Goal: Task Accomplishment & Management: Complete application form

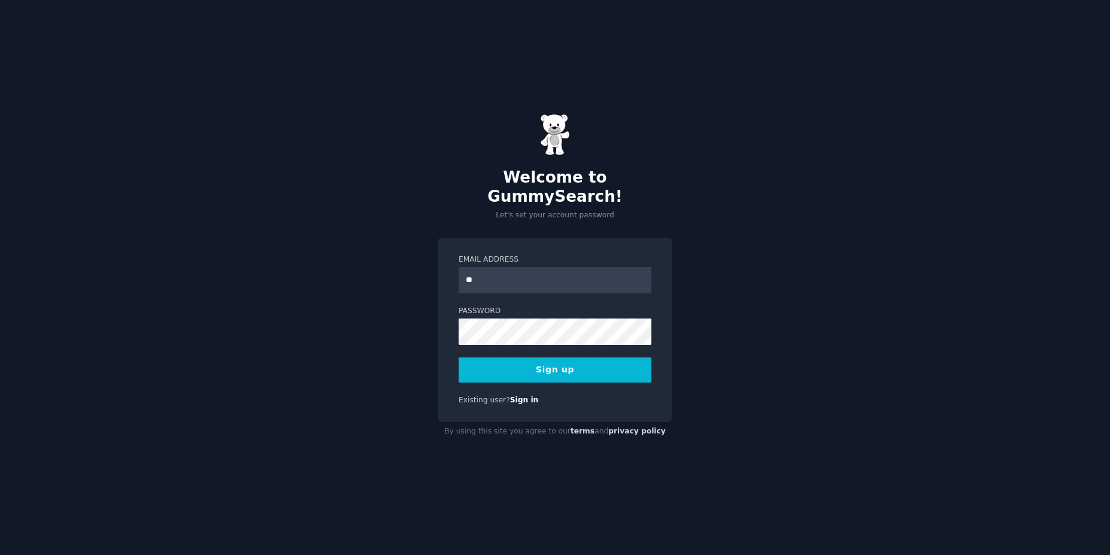
type input "**********"
drag, startPoint x: 975, startPoint y: 292, endPoint x: 981, endPoint y: 297, distance: 8.1
click at [980, 291] on div "**********" at bounding box center [555, 277] width 1110 height 555
click at [562, 357] on button "Sign up" at bounding box center [554, 369] width 193 height 25
click at [565, 359] on button "Sign up" at bounding box center [554, 369] width 193 height 25
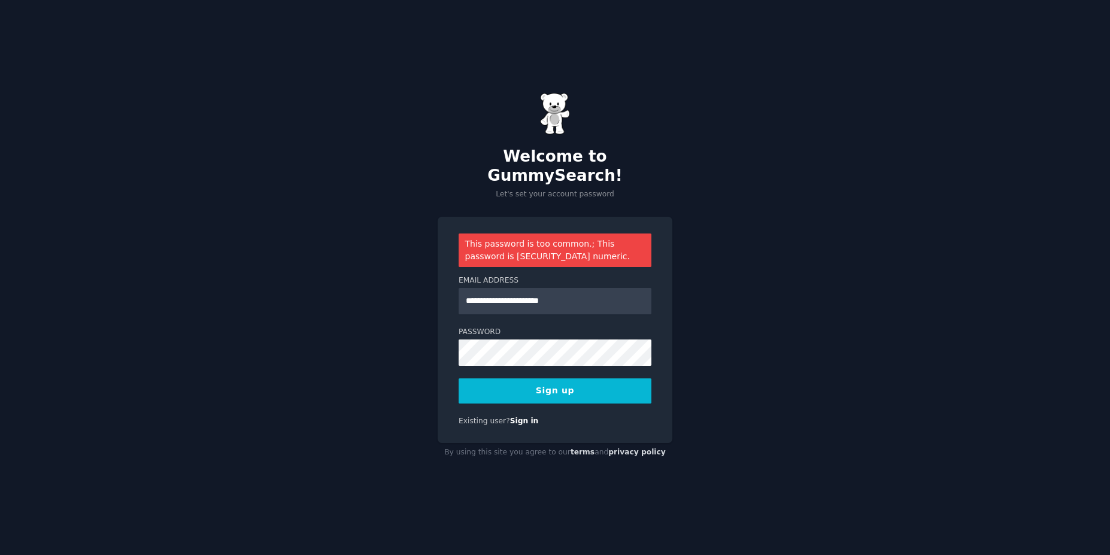
click at [595, 378] on button "Sign up" at bounding box center [554, 390] width 193 height 25
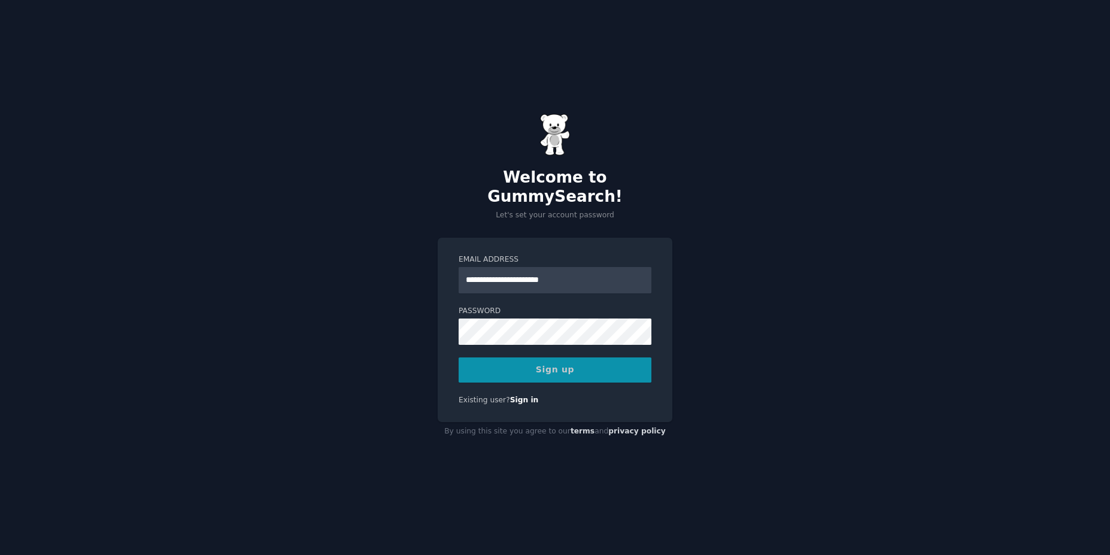
click at [548, 360] on div "Sign up" at bounding box center [554, 369] width 193 height 25
click at [859, 249] on div "**********" at bounding box center [555, 277] width 1110 height 555
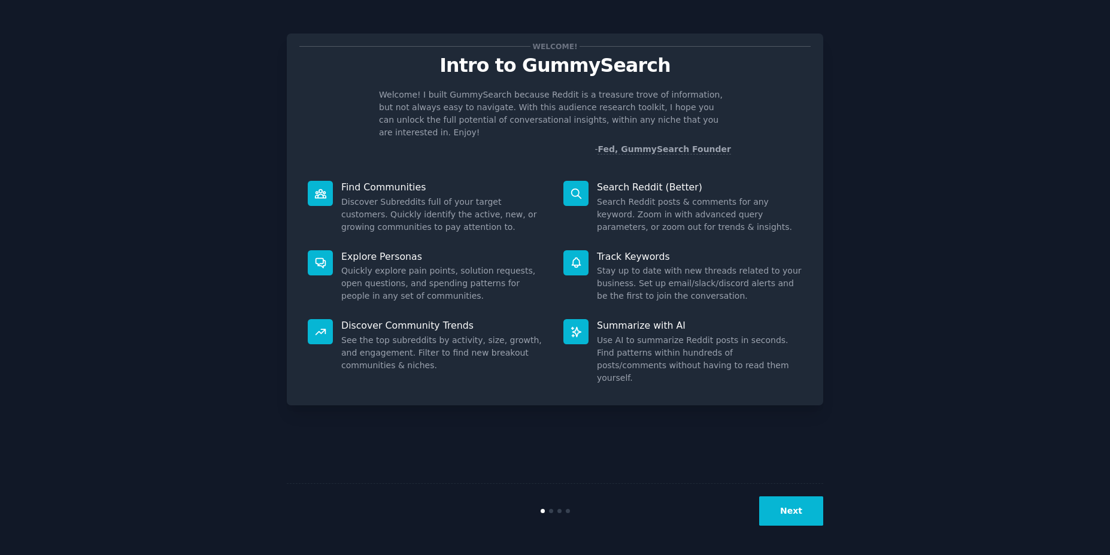
click at [791, 515] on button "Next" at bounding box center [791, 510] width 64 height 29
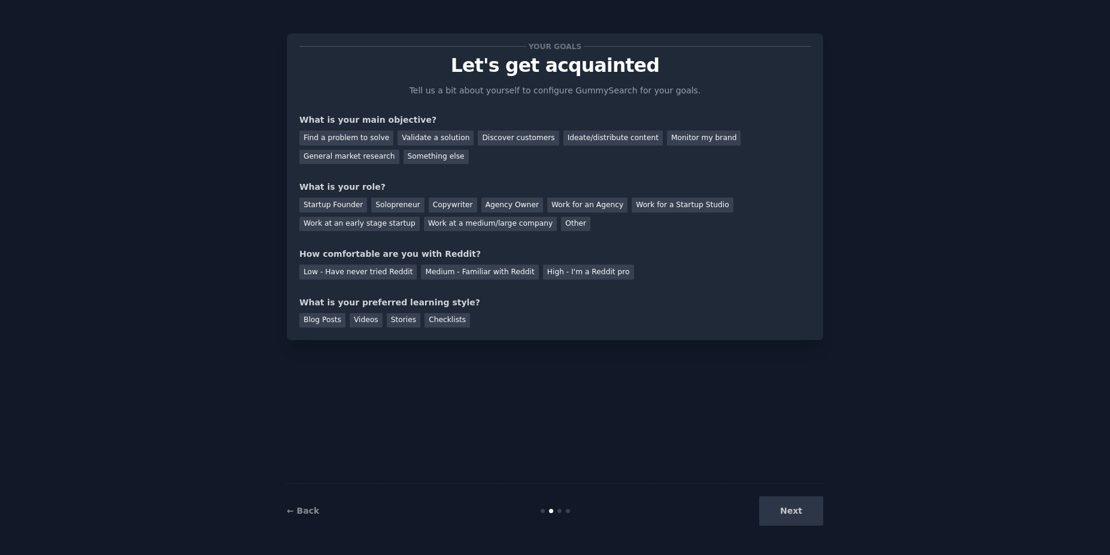
click at [791, 515] on div "Next" at bounding box center [733, 510] width 179 height 29
click at [440, 141] on div "Validate a solution" at bounding box center [435, 137] width 76 height 15
click at [799, 518] on div "Next" at bounding box center [733, 510] width 179 height 29
click at [333, 208] on div "Startup Founder" at bounding box center [333, 204] width 68 height 15
click at [331, 277] on div "Low - Have never tried Reddit" at bounding box center [357, 272] width 117 height 15
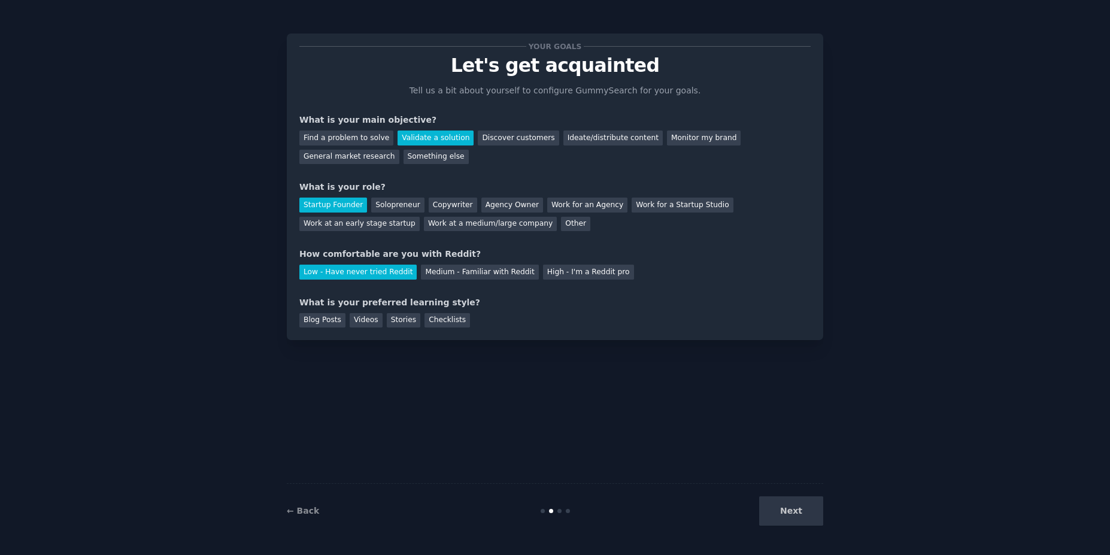
click at [799, 514] on div "Next" at bounding box center [733, 510] width 179 height 29
click at [551, 272] on div "High - I'm a Reddit pro" at bounding box center [588, 272] width 91 height 15
click at [436, 323] on div "Checklists" at bounding box center [446, 320] width 45 height 15
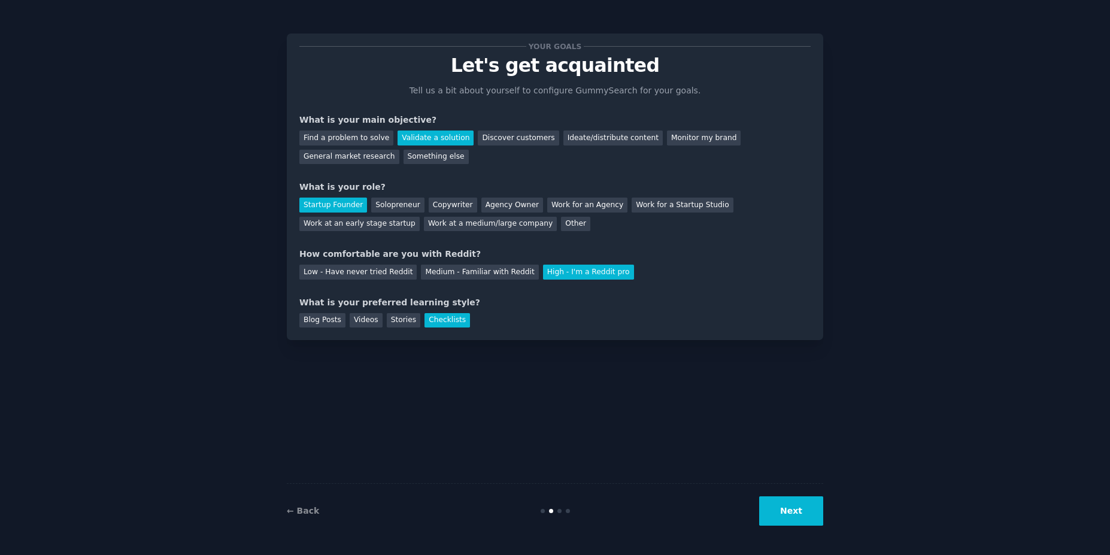
click at [806, 506] on button "Next" at bounding box center [791, 510] width 64 height 29
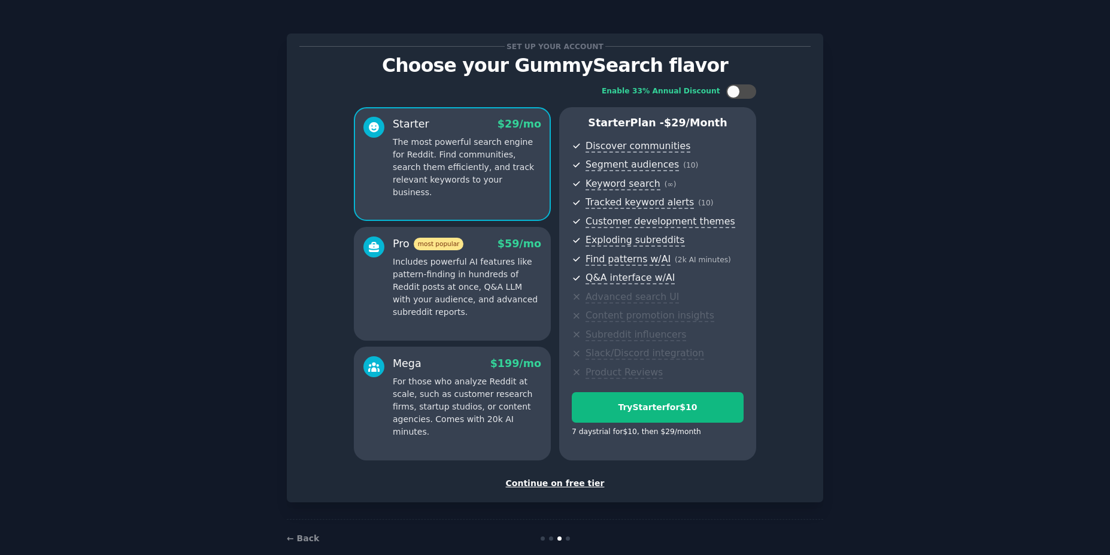
click at [561, 484] on div "Continue on free tier" at bounding box center [554, 483] width 511 height 13
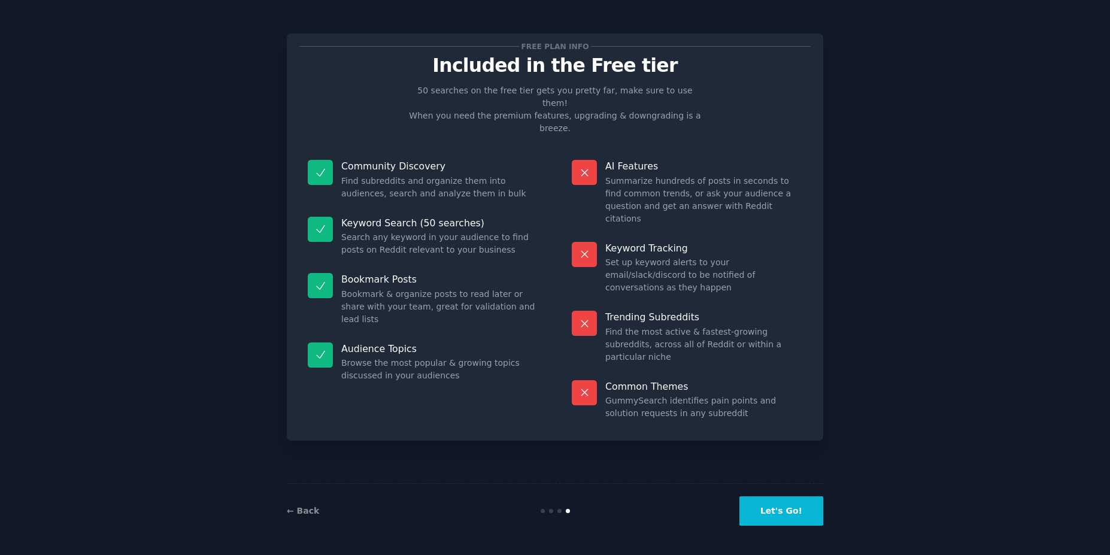
click at [770, 516] on button "Let's Go!" at bounding box center [781, 510] width 84 height 29
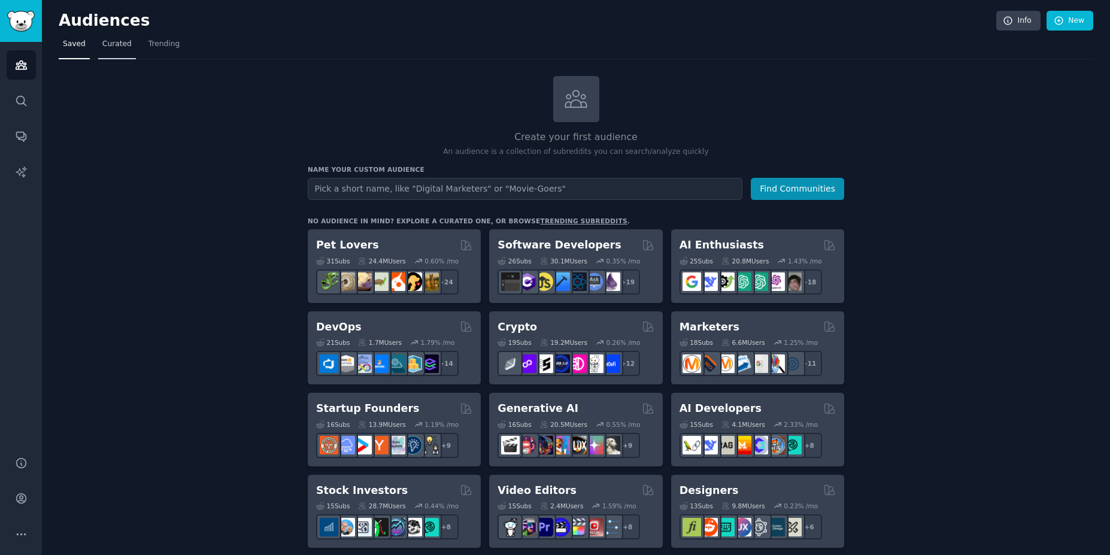
click at [122, 43] on span "Curated" at bounding box center [116, 44] width 29 height 11
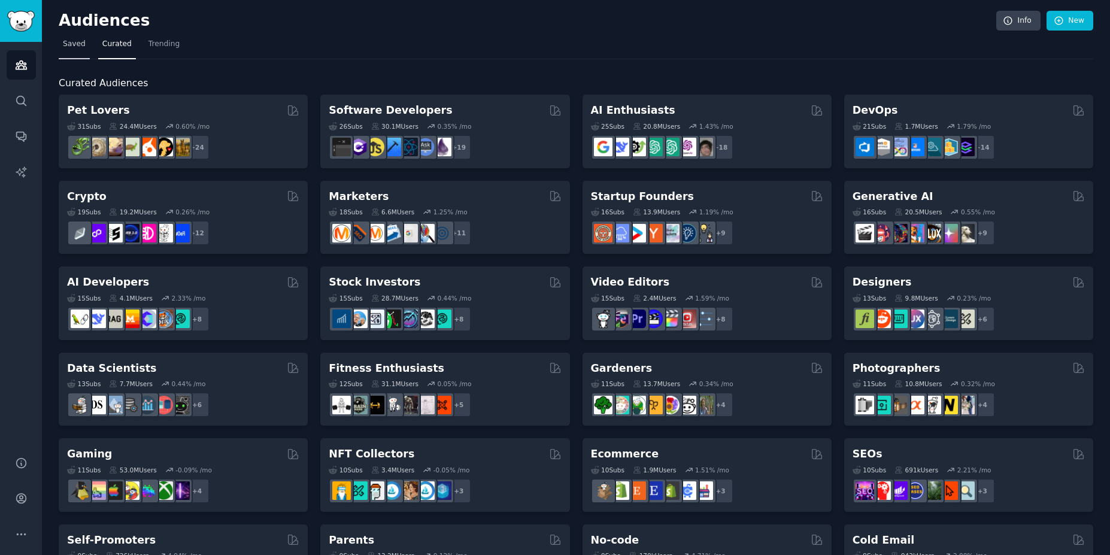
click at [72, 48] on span "Saved" at bounding box center [74, 44] width 23 height 11
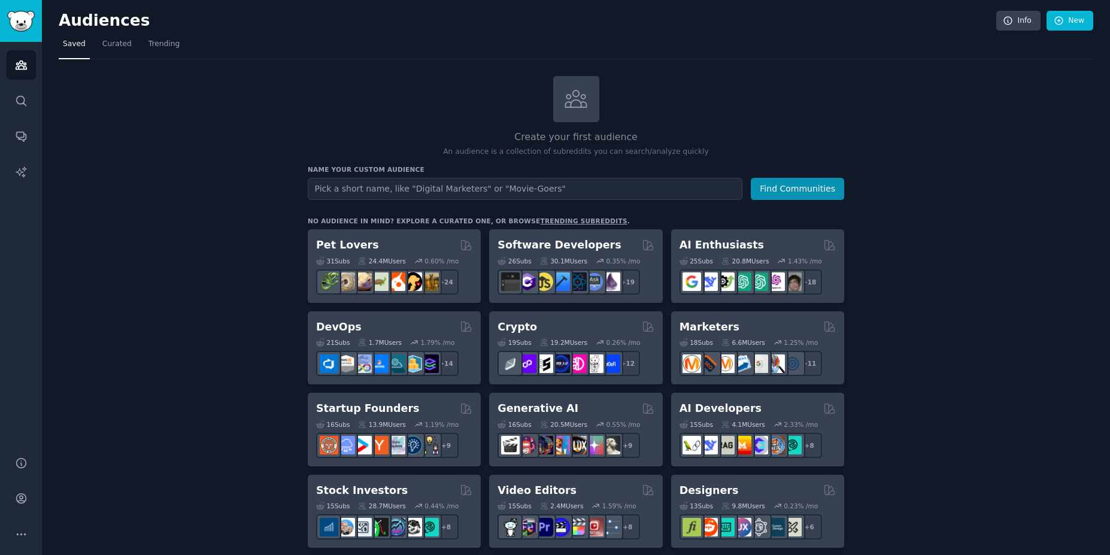
click at [560, 110] on div at bounding box center [576, 99] width 46 height 46
drag, startPoint x: 792, startPoint y: 190, endPoint x: 453, endPoint y: 200, distance: 339.5
click at [472, 196] on form "Audience Name Find Communities" at bounding box center [576, 189] width 536 height 22
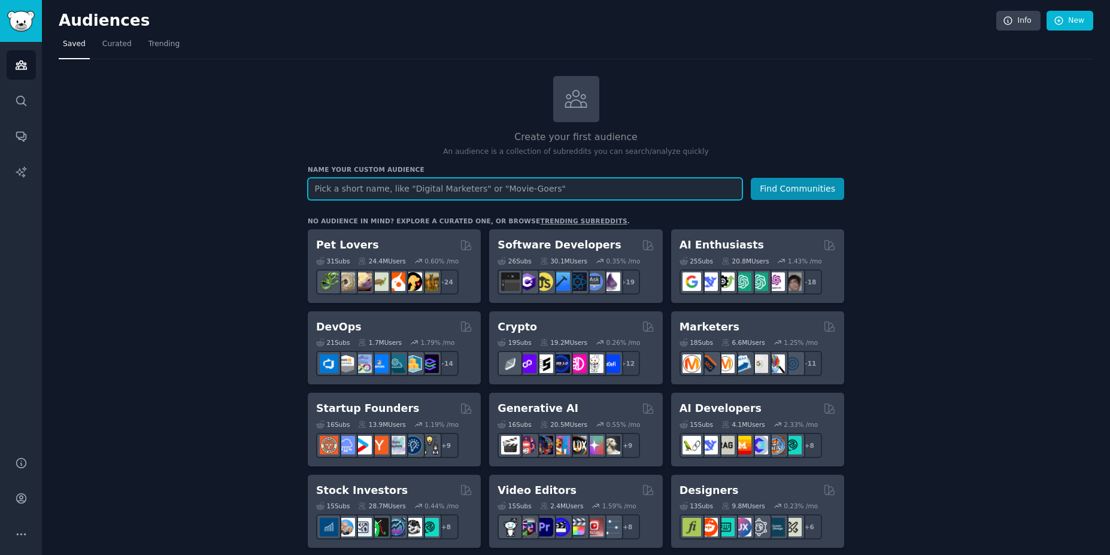
click at [446, 186] on input "text" at bounding box center [525, 189] width 434 height 22
click at [346, 186] on input "text" at bounding box center [525, 189] width 434 height 22
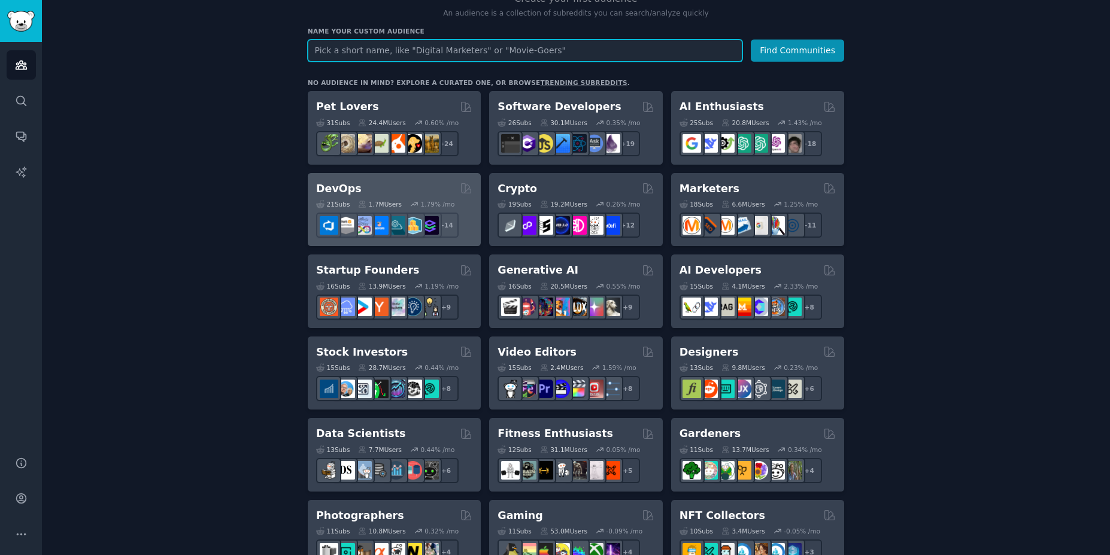
scroll to position [144, 0]
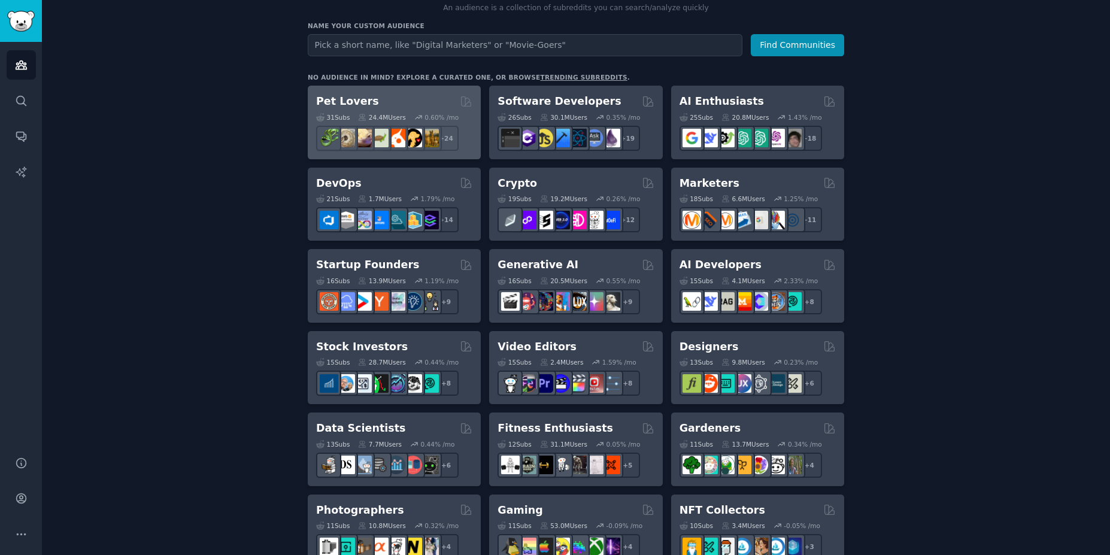
click at [411, 96] on div "Pet Lovers" at bounding box center [394, 101] width 156 height 15
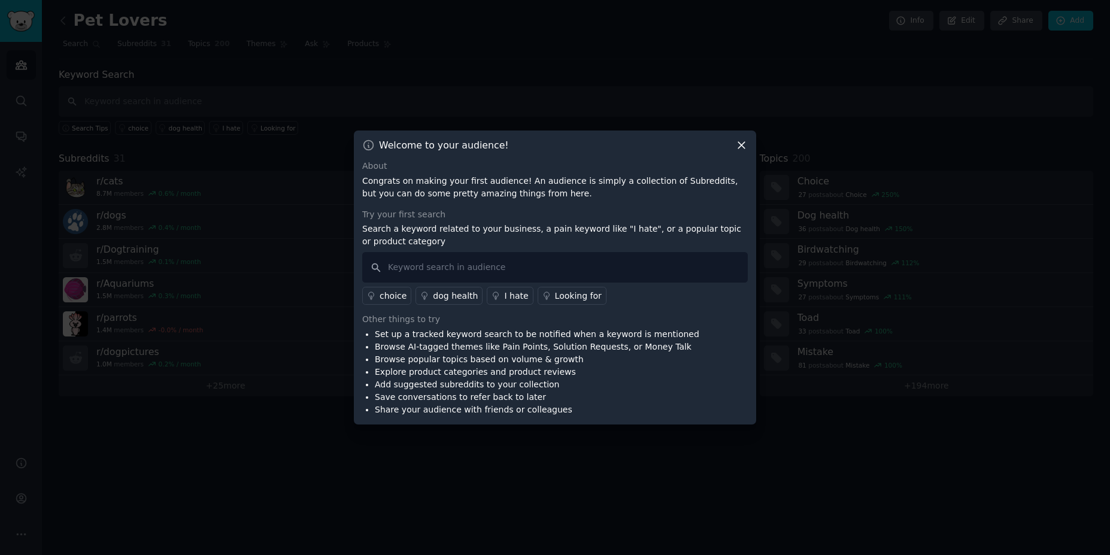
click at [741, 141] on icon at bounding box center [741, 145] width 13 height 13
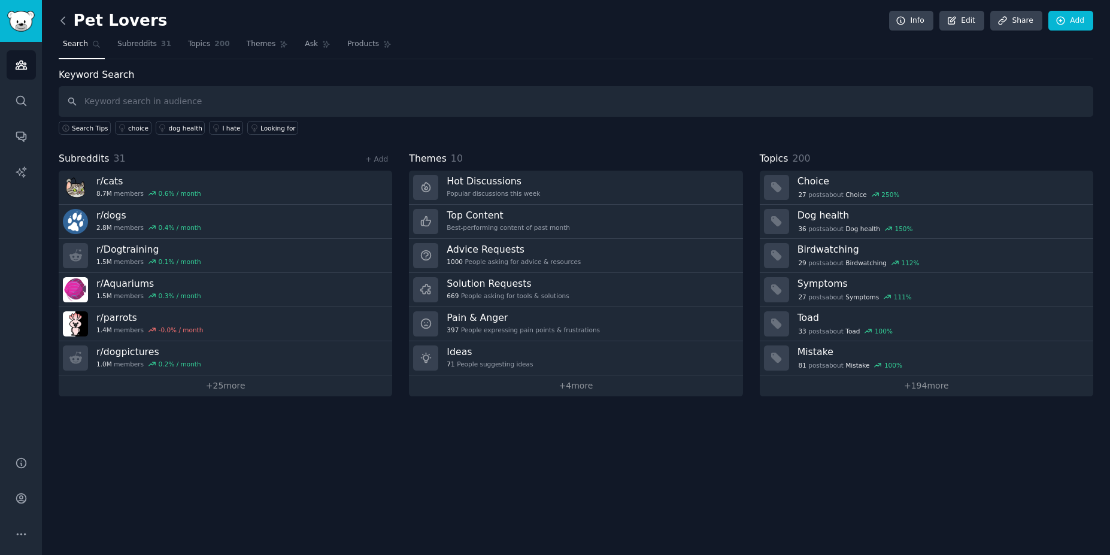
click at [59, 25] on icon at bounding box center [63, 20] width 13 height 13
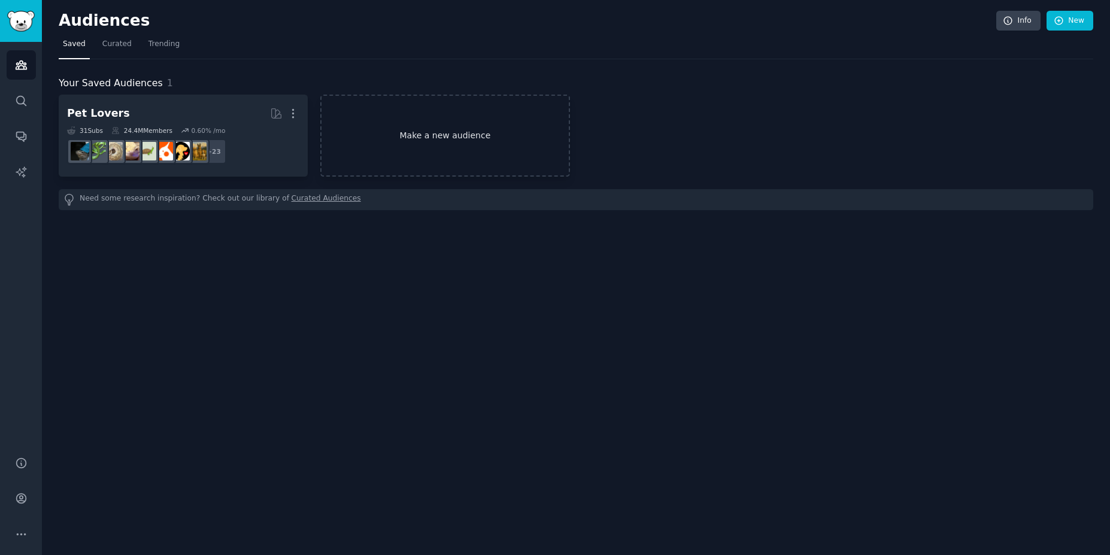
click at [466, 132] on link "Make a new audience" at bounding box center [444, 136] width 249 height 82
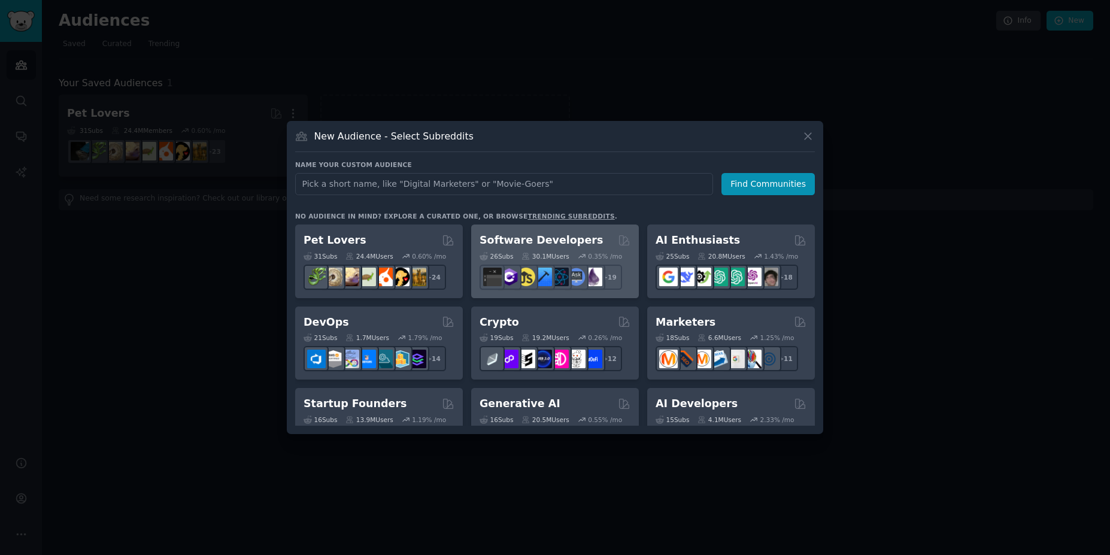
click at [556, 240] on h2 "Software Developers" at bounding box center [540, 240] width 123 height 15
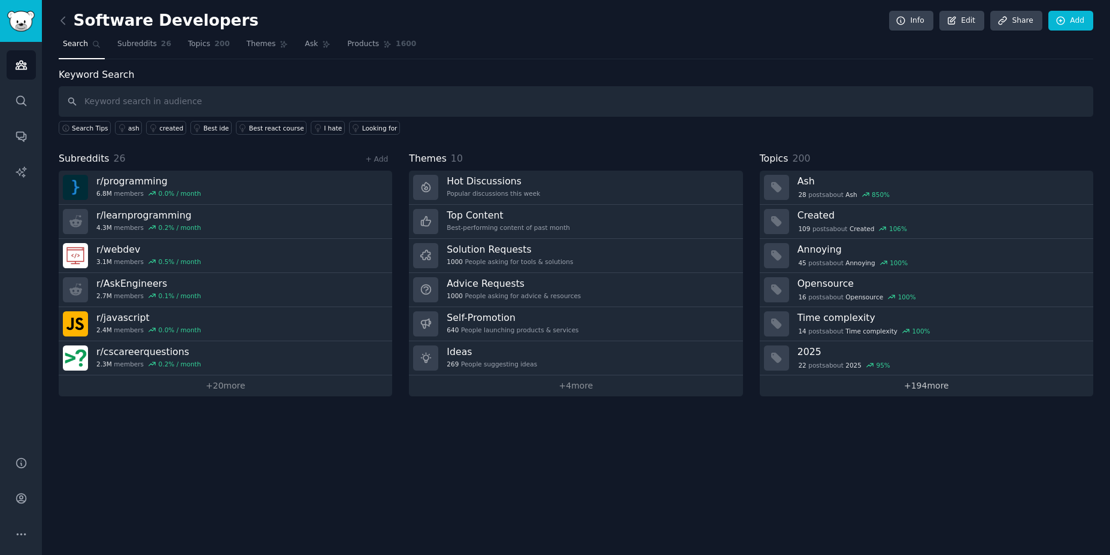
click at [925, 390] on link "+ 194 more" at bounding box center [925, 385] width 333 height 21
click at [230, 392] on link "+ 20 more" at bounding box center [225, 385] width 333 height 21
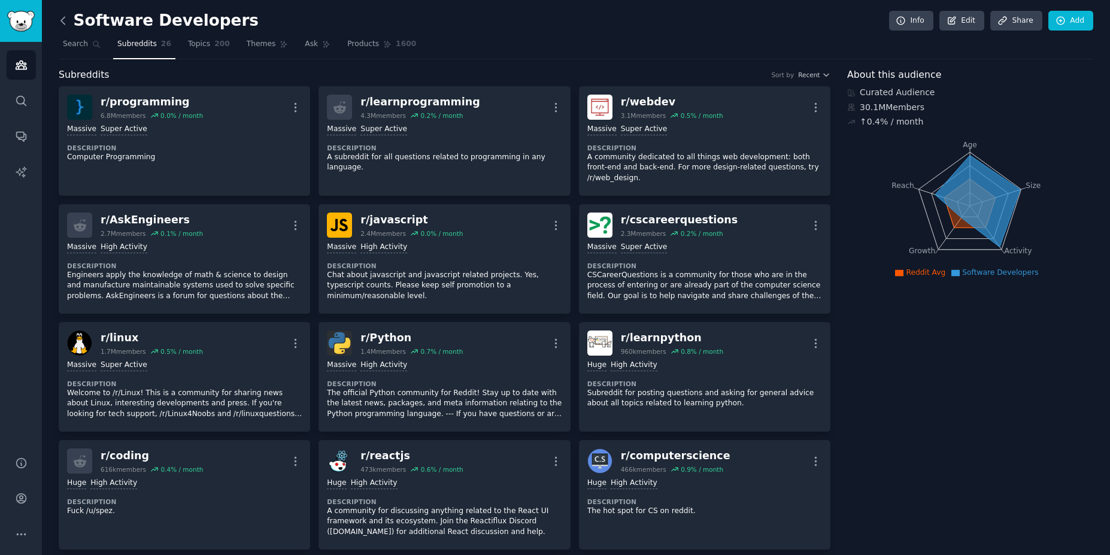
click at [67, 19] on icon at bounding box center [63, 20] width 13 height 13
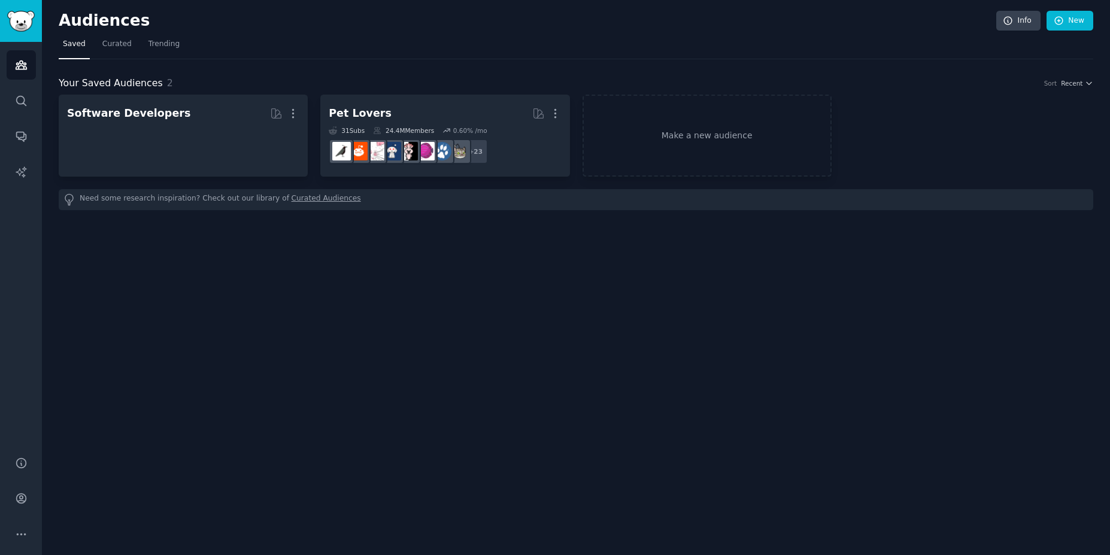
click at [67, 19] on h2 "Audiences" at bounding box center [527, 20] width 937 height 19
click at [17, 26] on img "Sidebar" at bounding box center [21, 21] width 28 height 21
click at [110, 45] on span "Curated" at bounding box center [116, 44] width 29 height 11
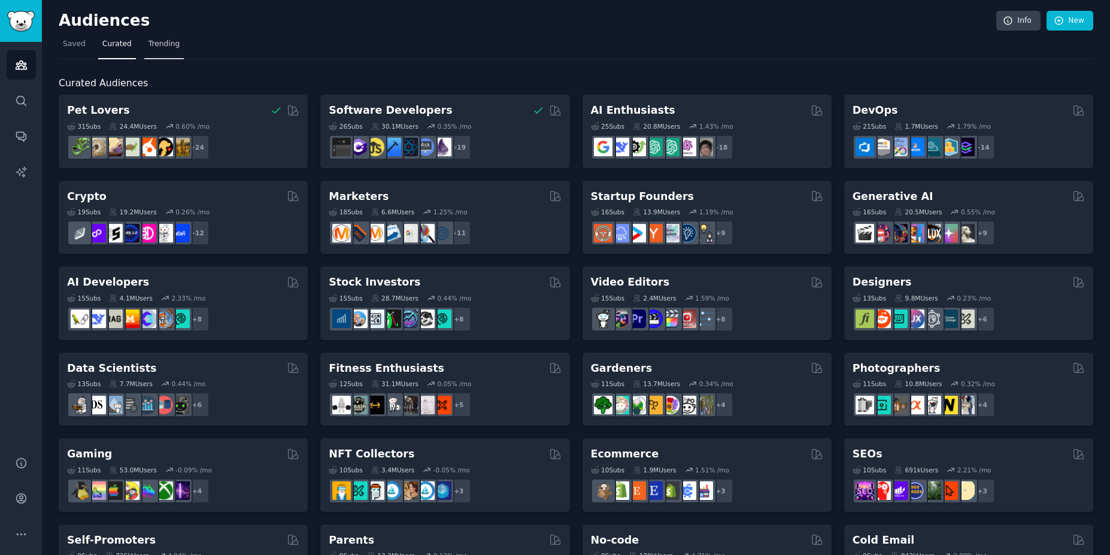
click at [159, 45] on span "Trending" at bounding box center [163, 44] width 31 height 11
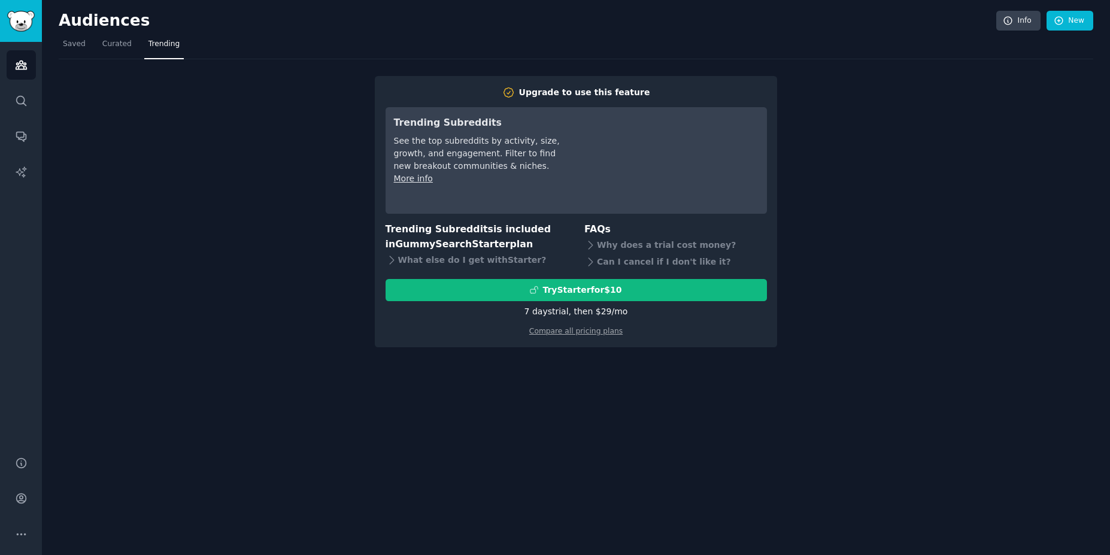
click at [741, 93] on h2 "Upgrade to use this feature" at bounding box center [575, 92] width 381 height 13
